Goal: Find specific page/section: Find specific page/section

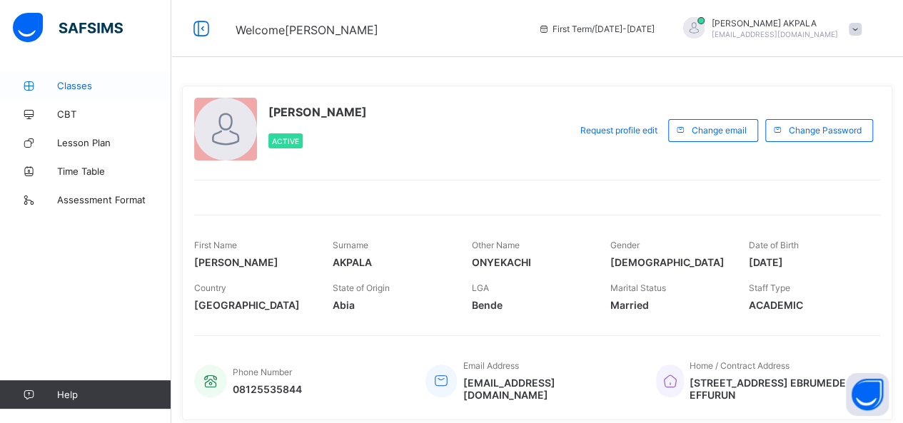
click at [81, 91] on span "Classes" at bounding box center [114, 85] width 114 height 11
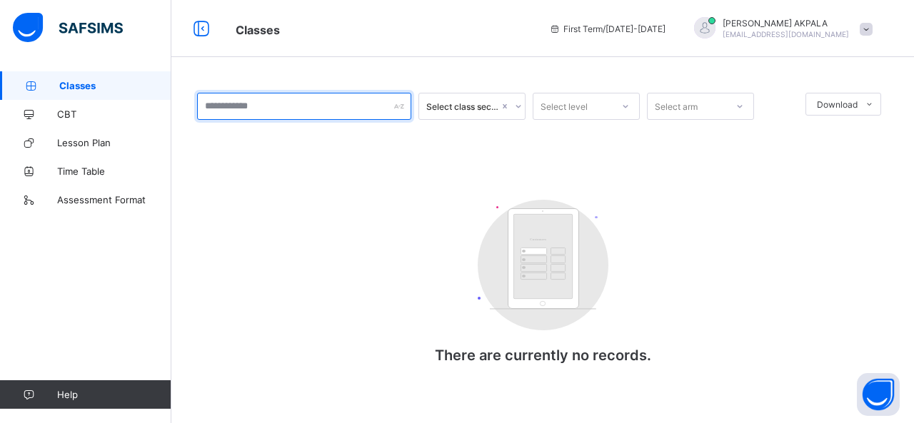
click at [249, 104] on input "text" at bounding box center [304, 106] width 214 height 27
click at [625, 106] on icon at bounding box center [625, 106] width 9 height 14
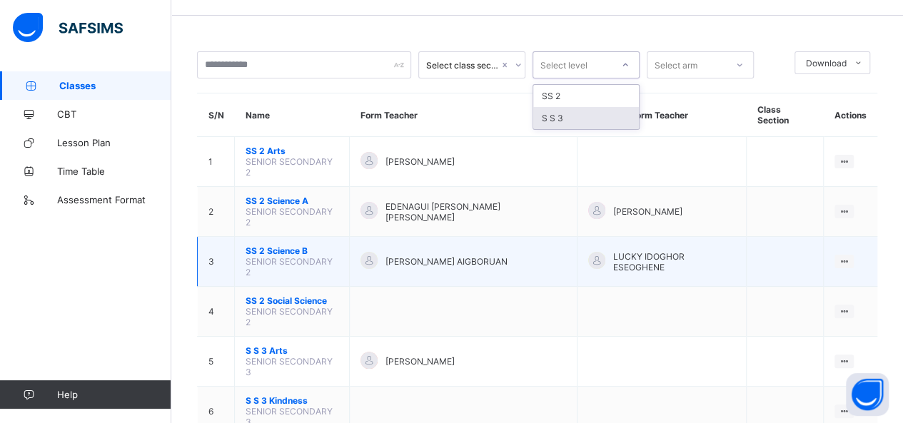
scroll to position [41, 0]
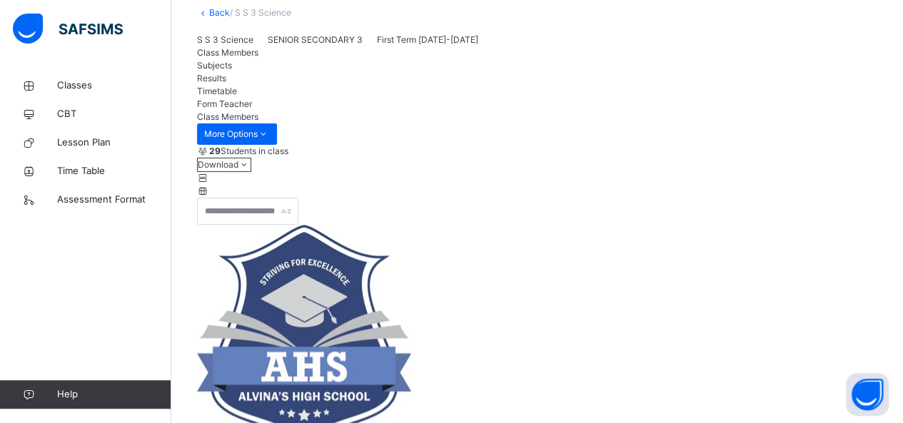
scroll to position [86, 0]
click at [232, 71] on span "Subjects" at bounding box center [214, 66] width 35 height 11
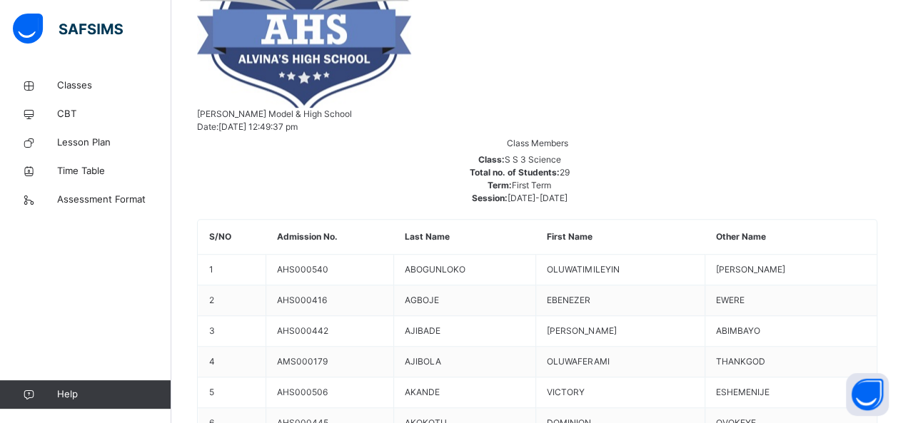
scroll to position [354, 0]
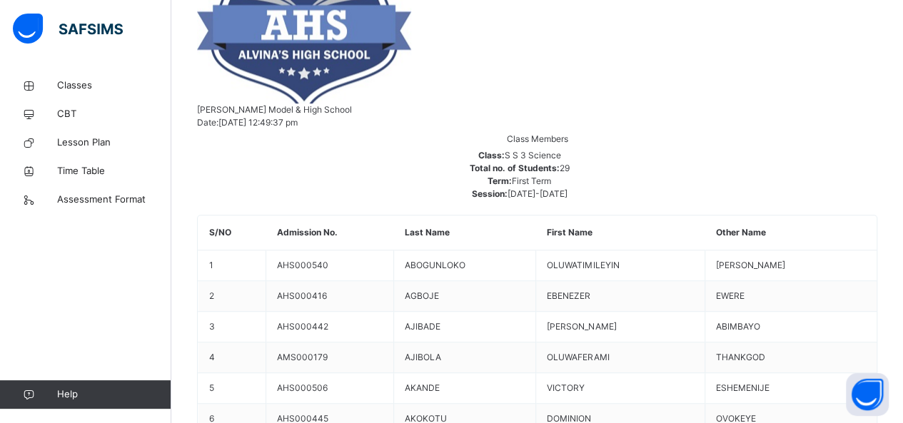
scroll to position [440, 0]
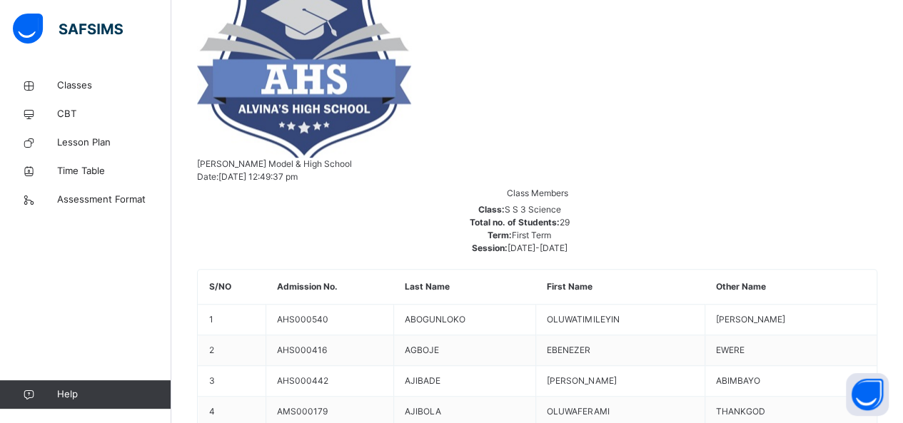
scroll to position [367, 0]
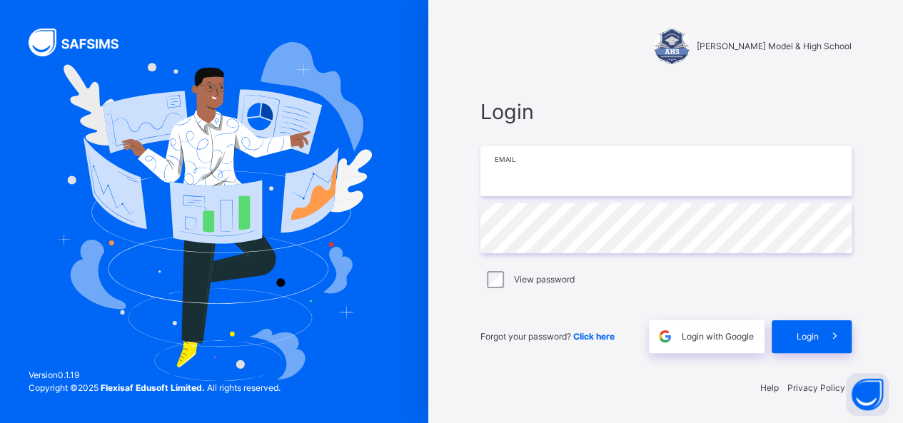
type input "**********"
